Goal: Find specific page/section: Find specific page/section

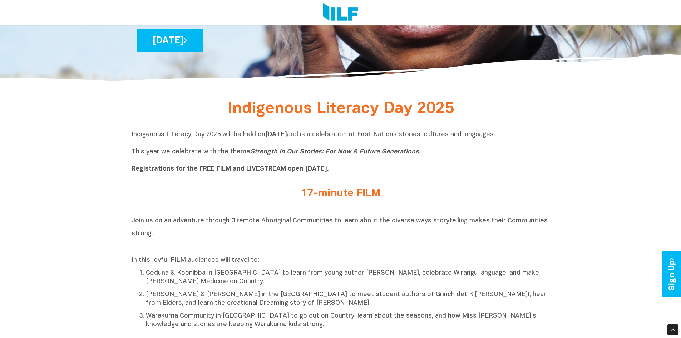
scroll to position [143, 0]
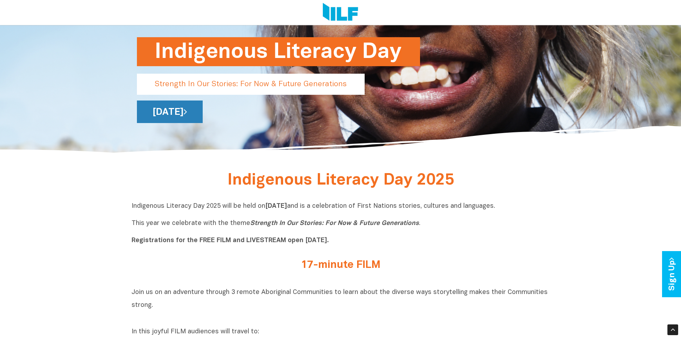
click at [203, 110] on link "[DATE]" at bounding box center [170, 111] width 66 height 23
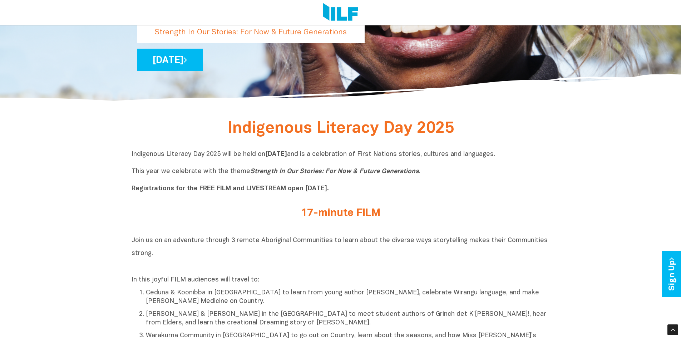
scroll to position [88, 0]
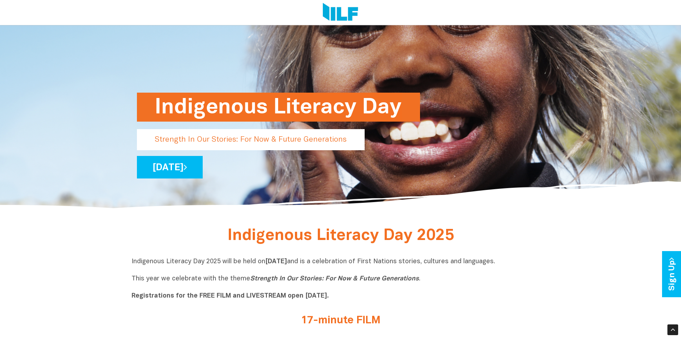
click at [348, 12] on img at bounding box center [340, 12] width 35 height 19
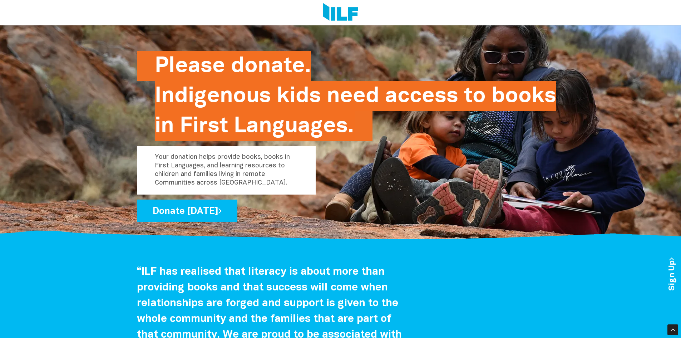
scroll to position [1287, 0]
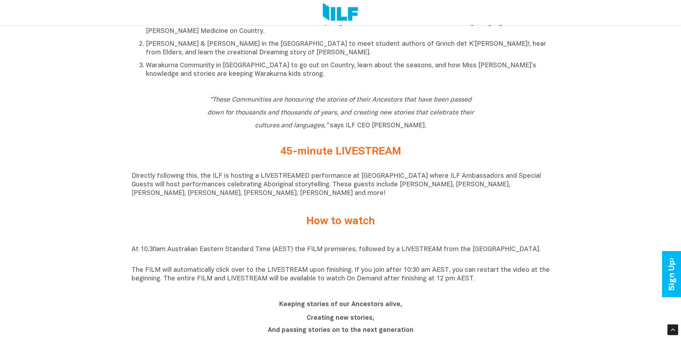
scroll to position [501, 0]
